Goal: Transaction & Acquisition: Purchase product/service

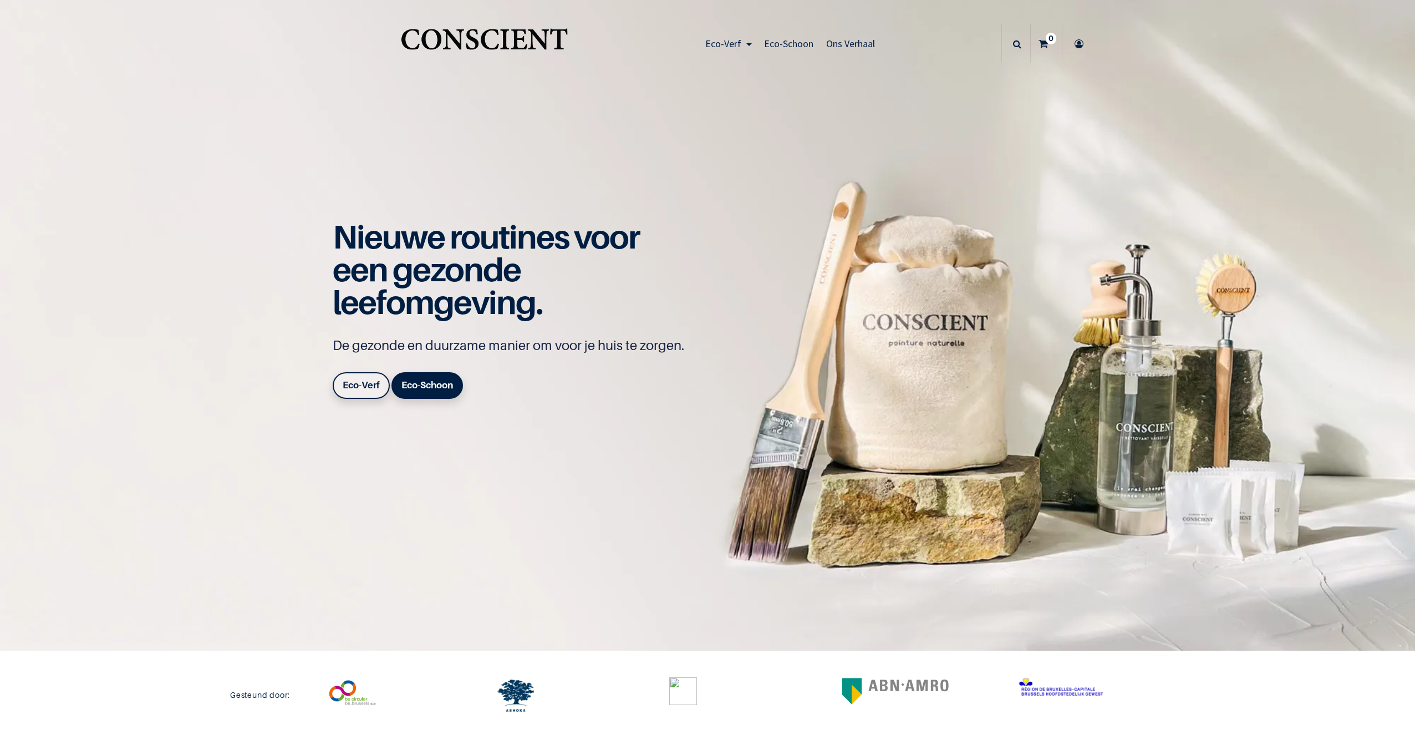
click at [343, 381] on b "Eco-Verf" at bounding box center [361, 384] width 37 height 11
click at [363, 380] on b "Eco-Verf" at bounding box center [361, 384] width 37 height 11
